Goal: Task Accomplishment & Management: Manage account settings

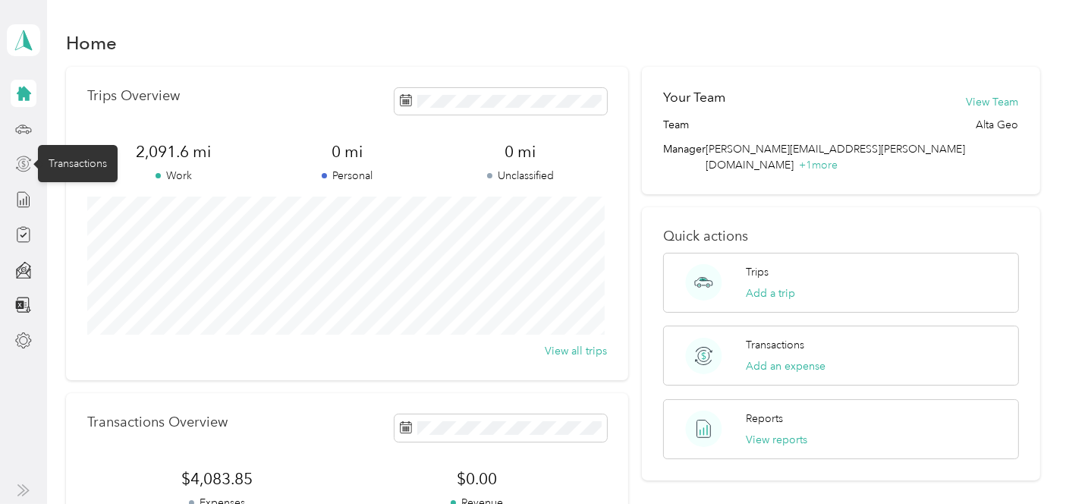
click at [22, 165] on icon at bounding box center [23, 164] width 17 height 17
